Goal: Information Seeking & Learning: Learn about a topic

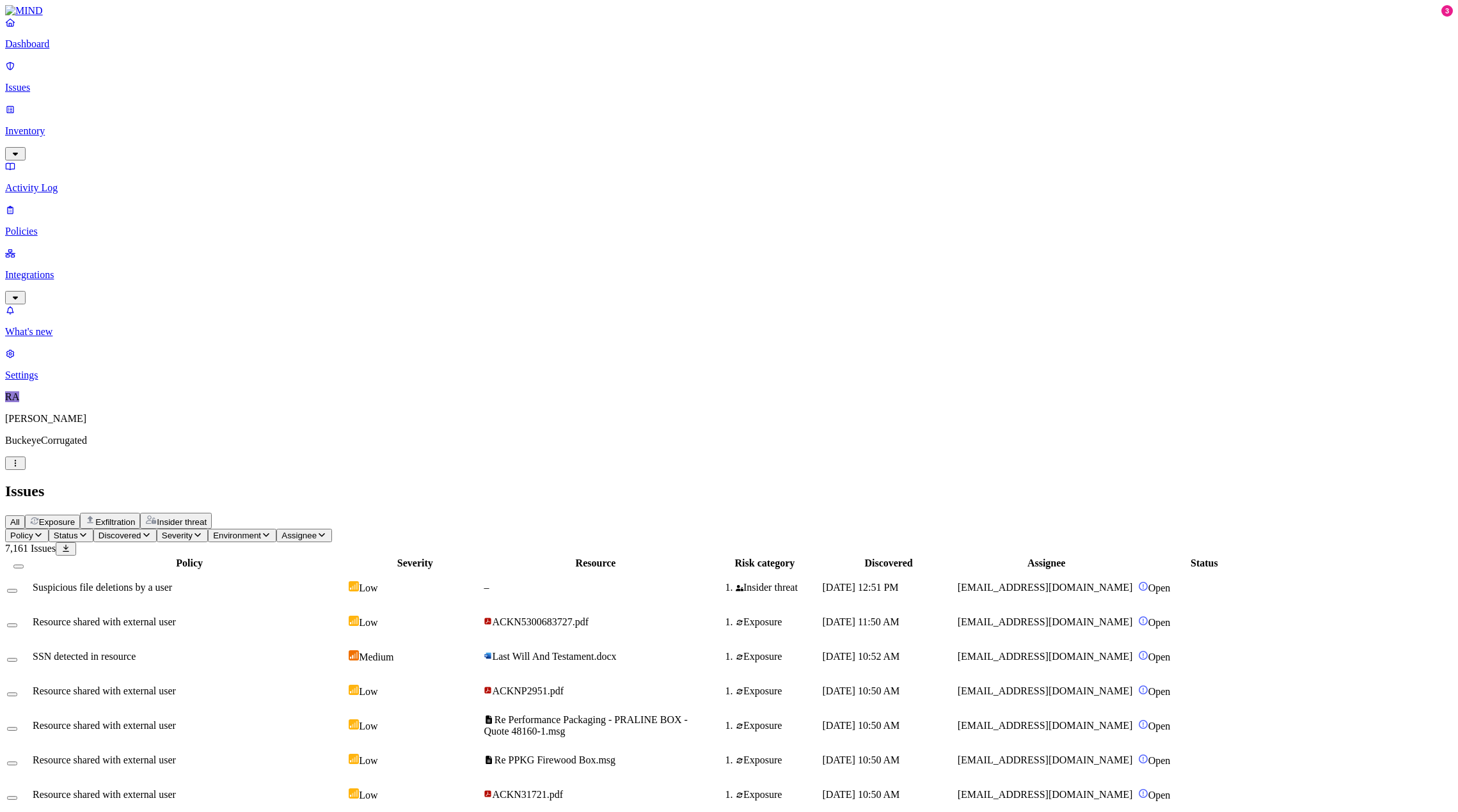
click at [346, 582] on div "Suspicious file deletions by a user" at bounding box center [189, 588] width 314 height 12
drag, startPoint x: 1087, startPoint y: 13, endPoint x: 1039, endPoint y: 22, distance: 48.8
click at [1148, 581] on img at bounding box center [1143, 586] width 10 height 10
